Goal: Contribute content

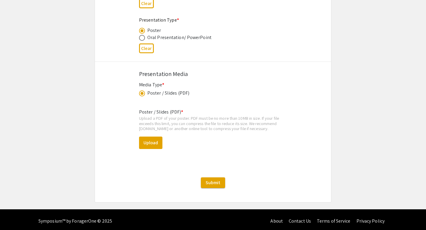
scroll to position [963, 0]
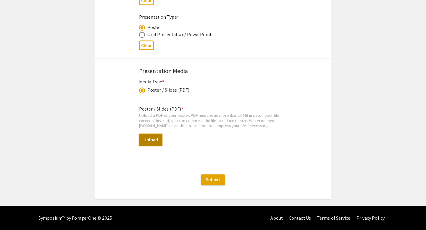
click at [157, 139] on button "Upload" at bounding box center [150, 140] width 23 height 12
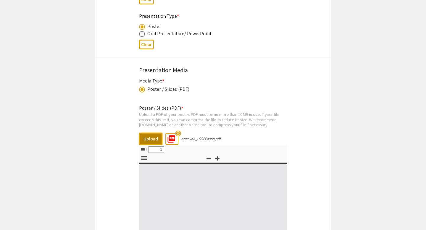
select select "custom"
type input "0"
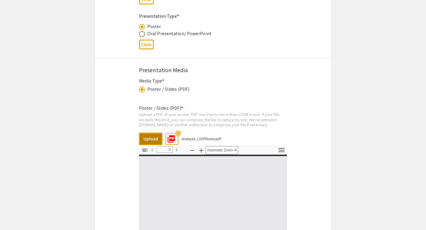
select select "custom"
type input "1"
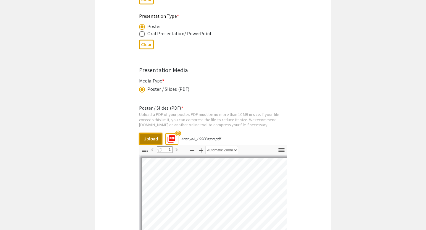
select select "auto"
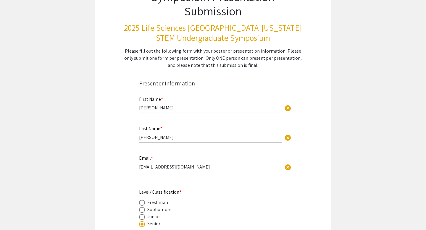
scroll to position [65, 0]
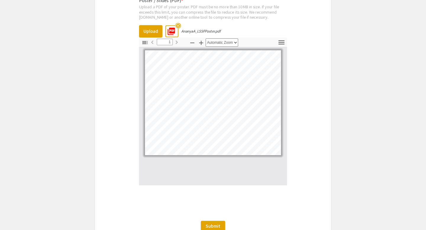
scroll to position [1119, 0]
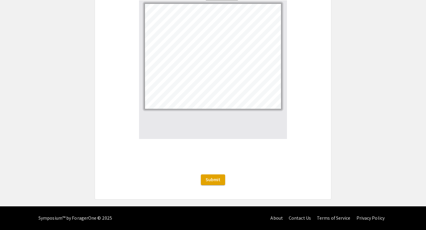
click at [213, 179] on span "Submit" at bounding box center [213, 180] width 15 height 6
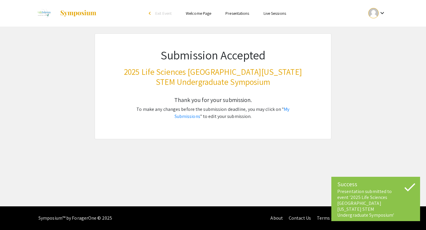
scroll to position [0, 0]
